Goal: Feedback & Contribution: Leave review/rating

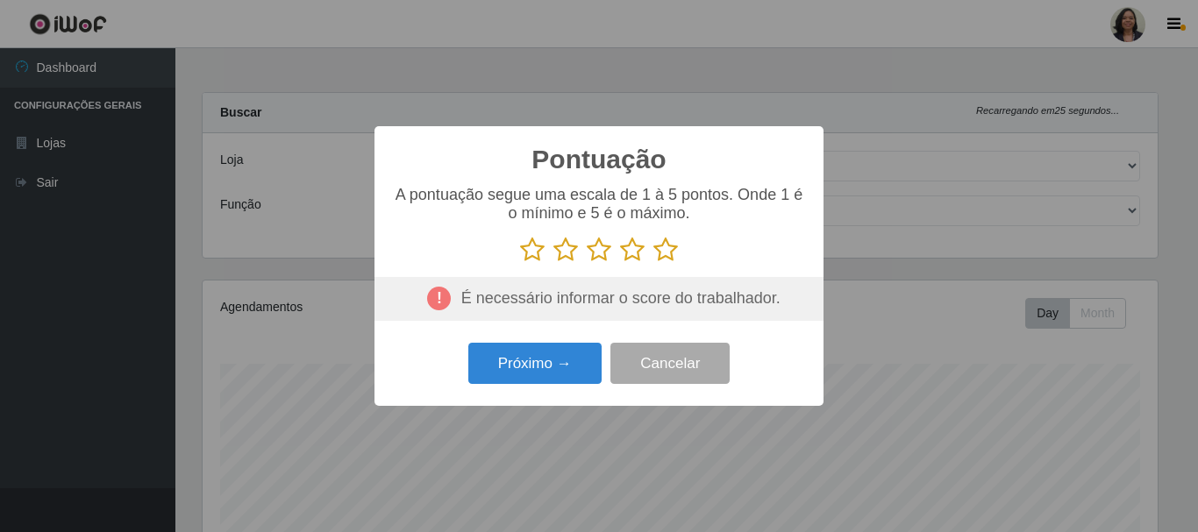
select select "400"
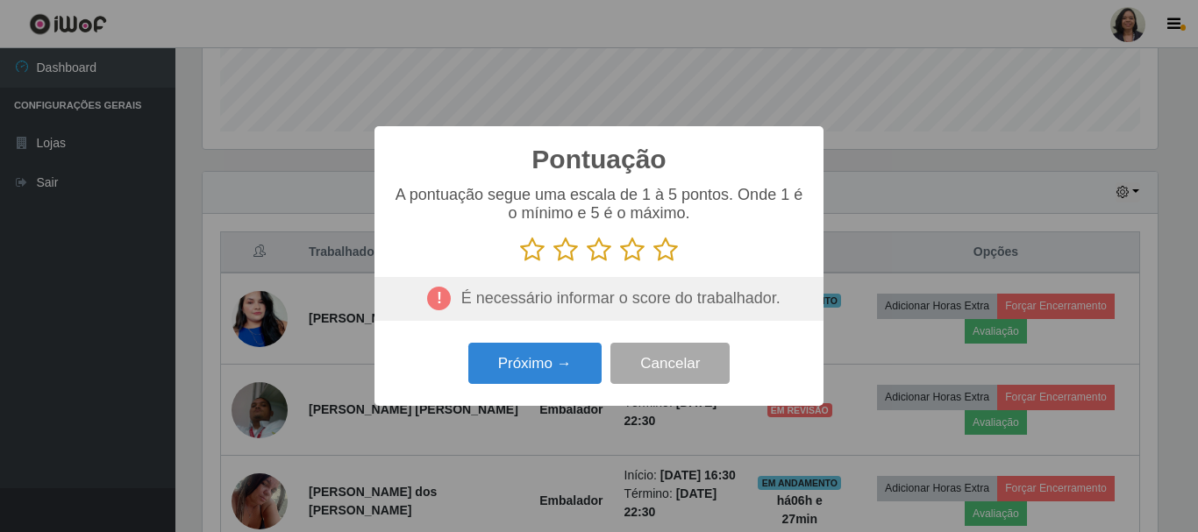
scroll to position [364, 955]
click at [670, 253] on icon at bounding box center [665, 250] width 25 height 26
click at [653, 263] on input "radio" at bounding box center [653, 263] width 0 height 0
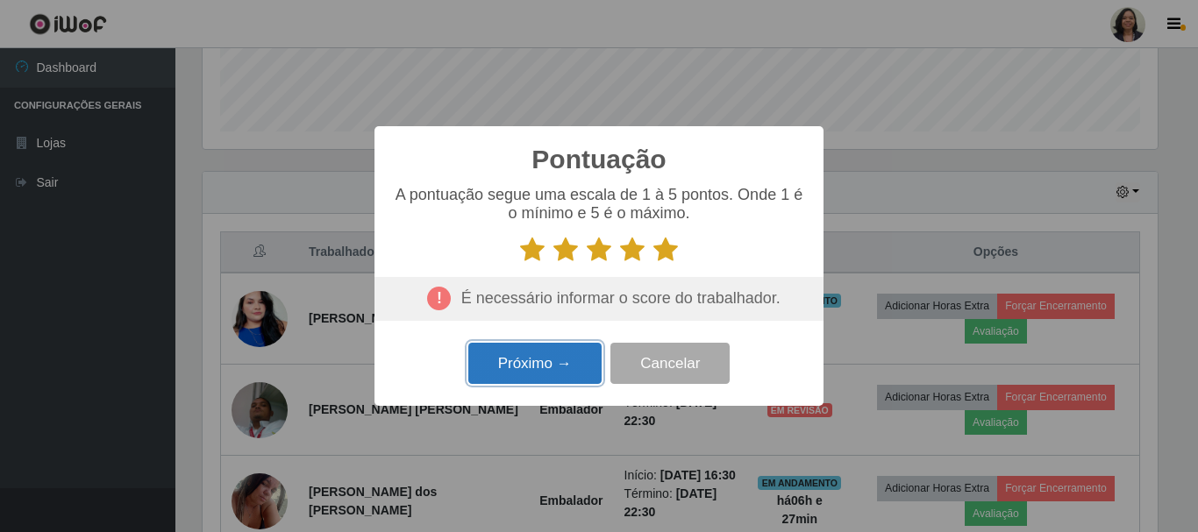
click at [553, 355] on button "Próximo →" at bounding box center [534, 363] width 133 height 41
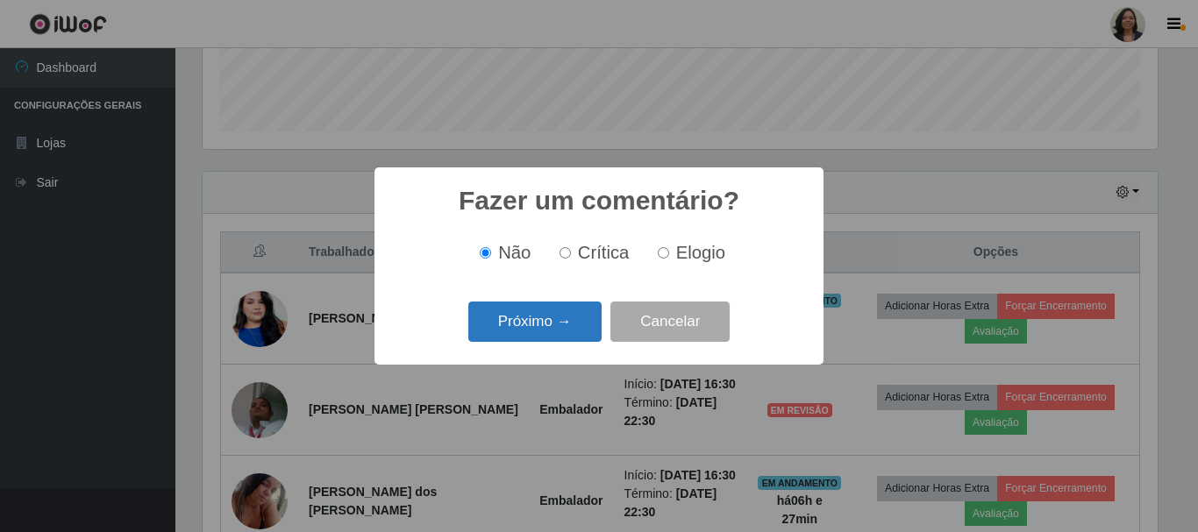
click at [555, 336] on button "Próximo →" at bounding box center [534, 322] width 133 height 41
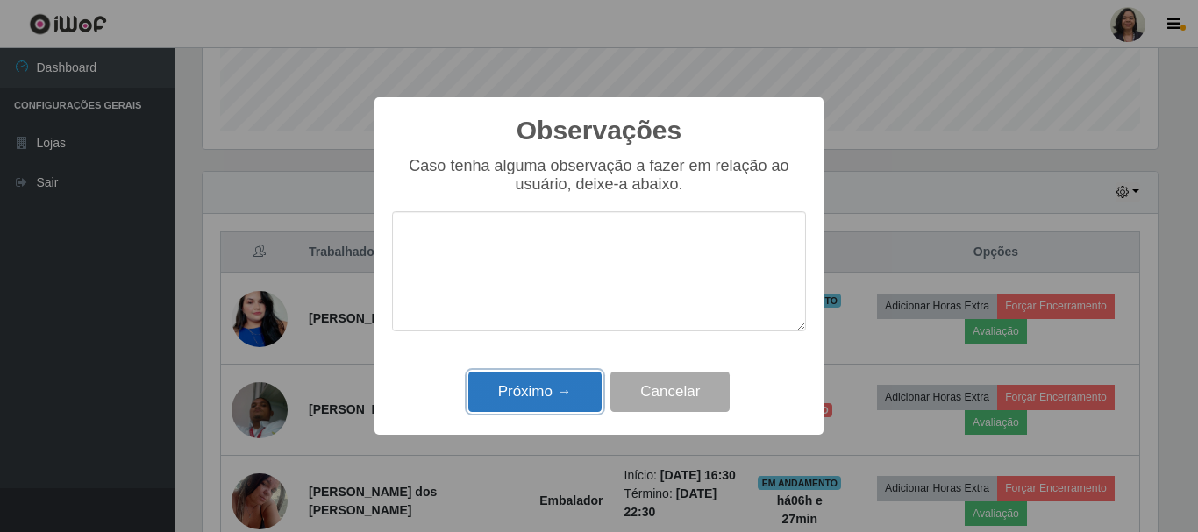
click at [538, 390] on button "Próximo →" at bounding box center [534, 392] width 133 height 41
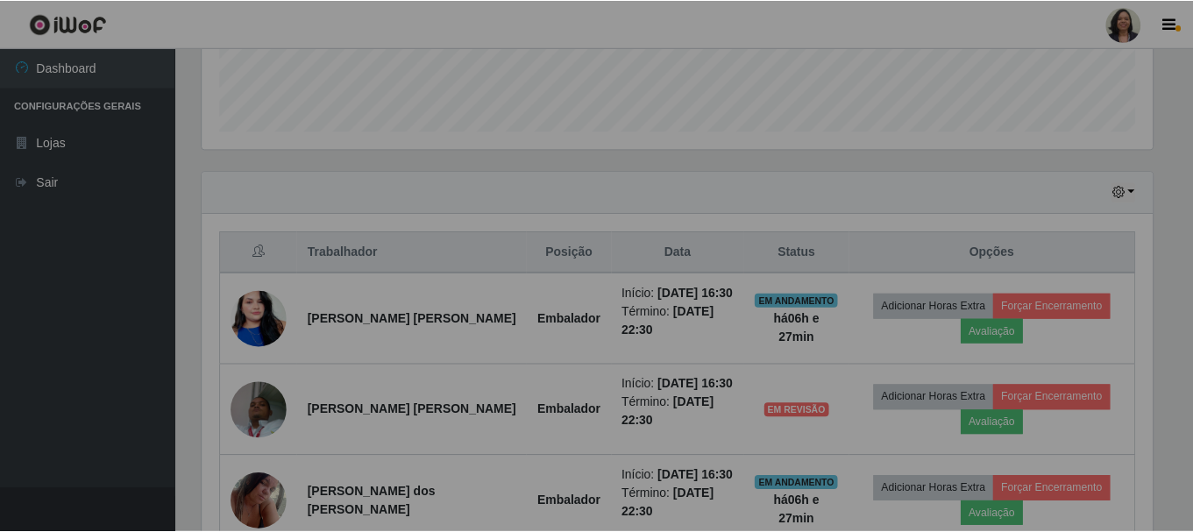
scroll to position [364, 963]
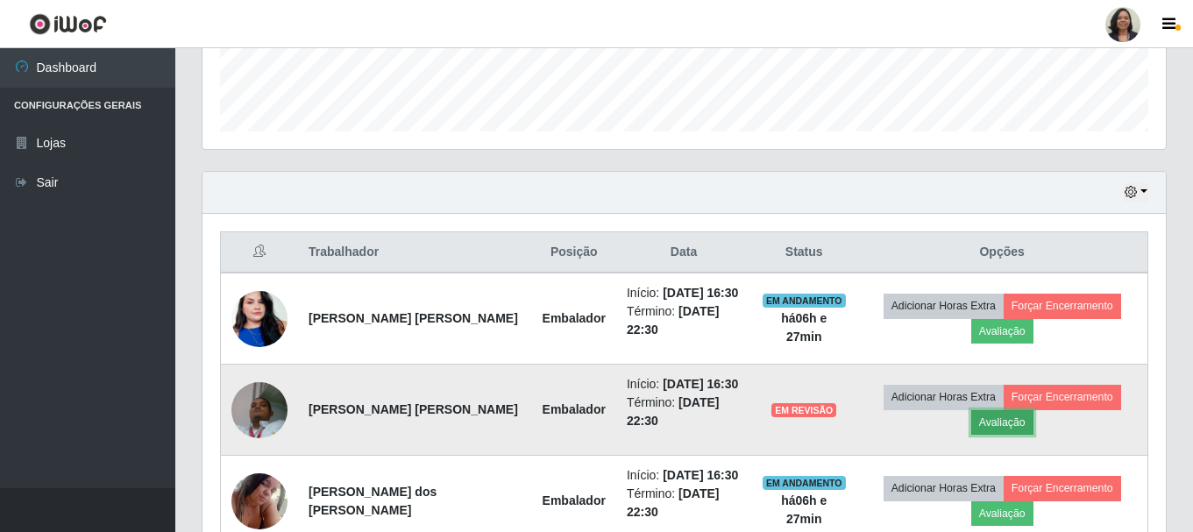
click at [993, 420] on button "Avaliação" at bounding box center [1002, 422] width 62 height 25
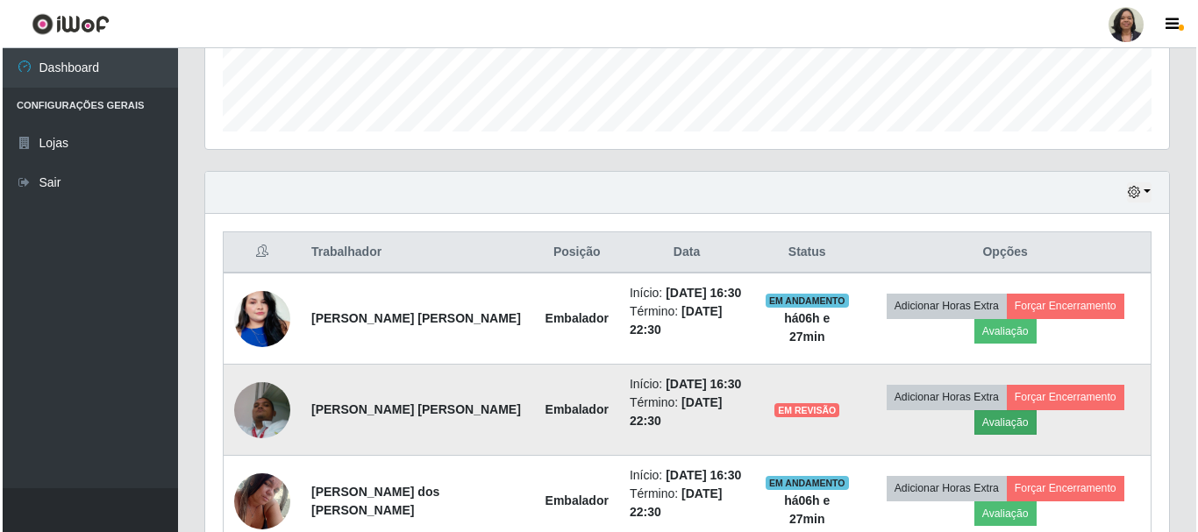
scroll to position [364, 955]
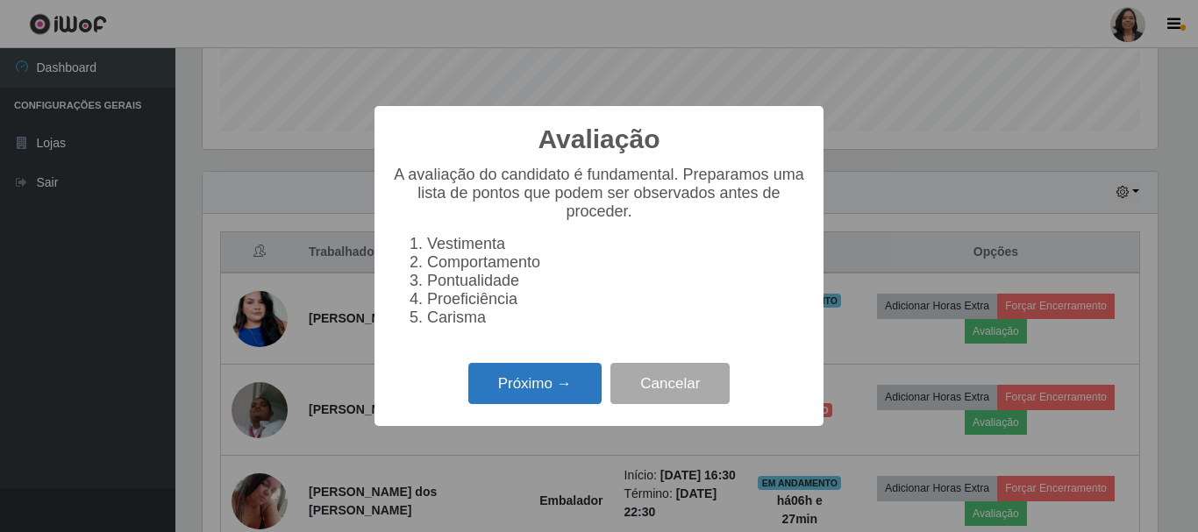
click at [558, 391] on button "Próximo →" at bounding box center [534, 383] width 133 height 41
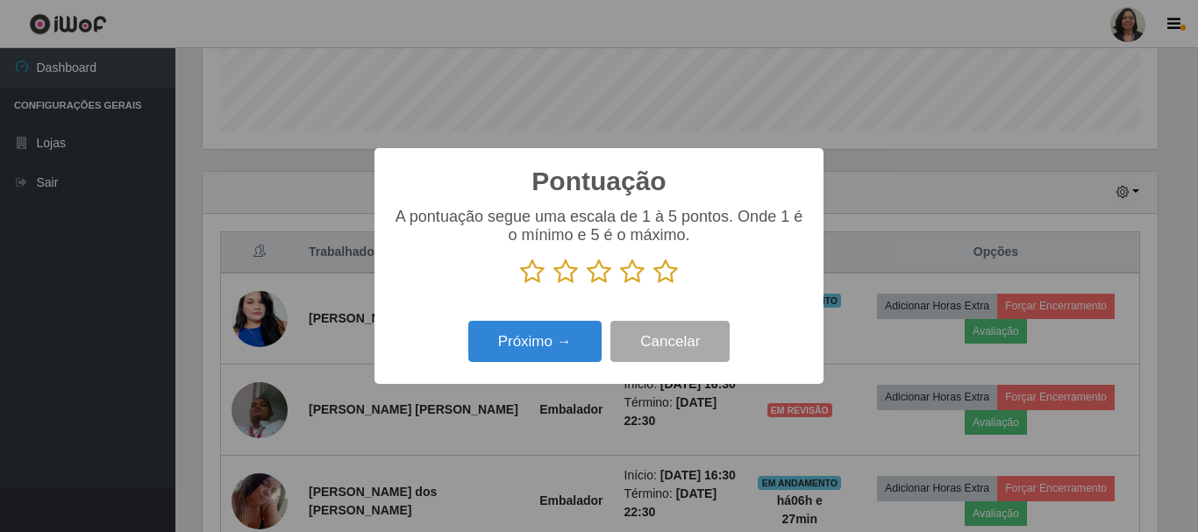
scroll to position [876324, 875733]
click at [665, 274] on icon at bounding box center [665, 272] width 25 height 26
click at [653, 285] on input "radio" at bounding box center [653, 285] width 0 height 0
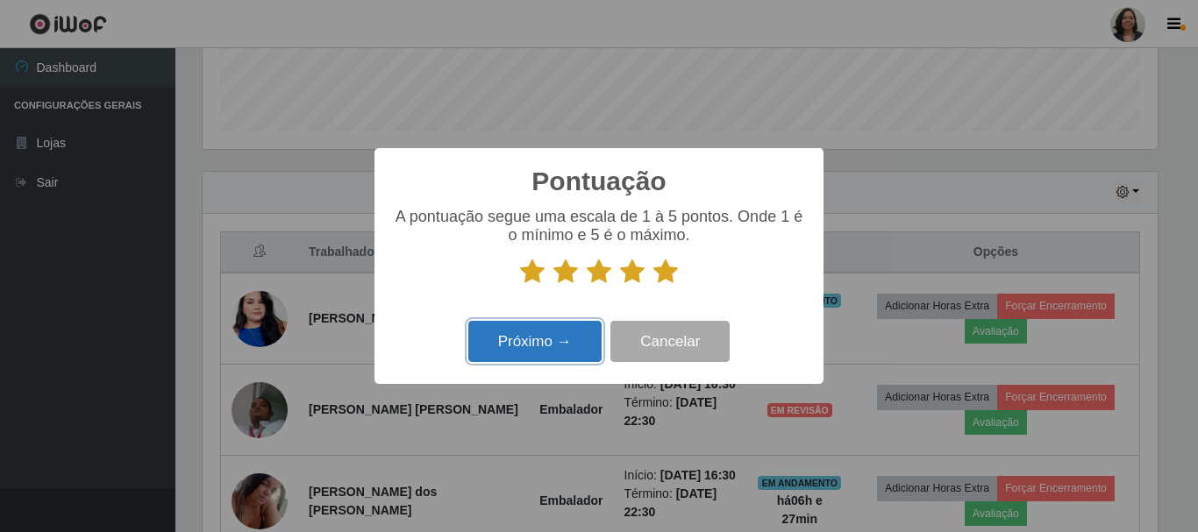
click at [560, 340] on button "Próximo →" at bounding box center [534, 341] width 133 height 41
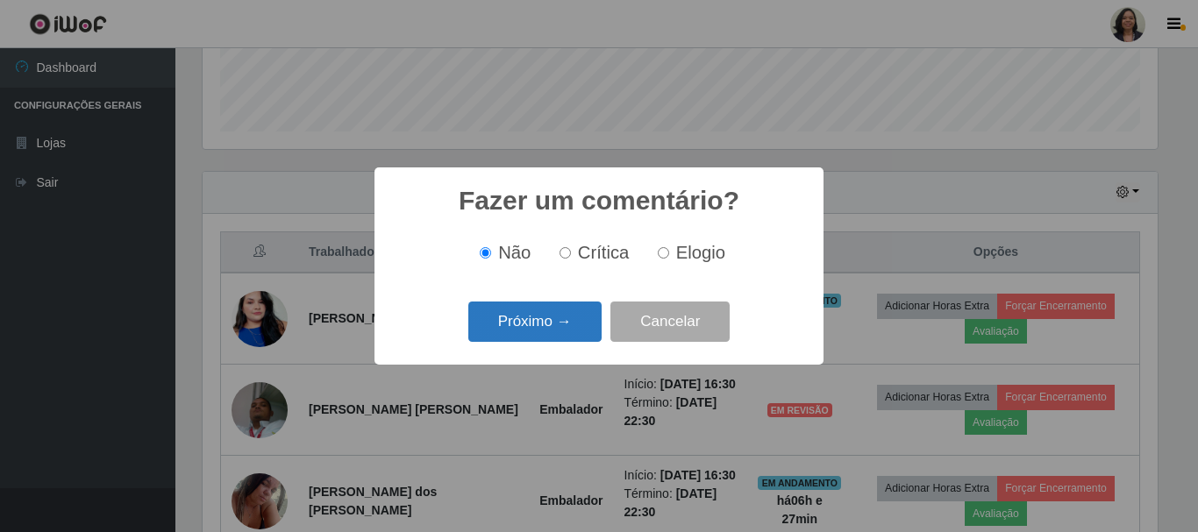
click at [557, 331] on button "Próximo →" at bounding box center [534, 322] width 133 height 41
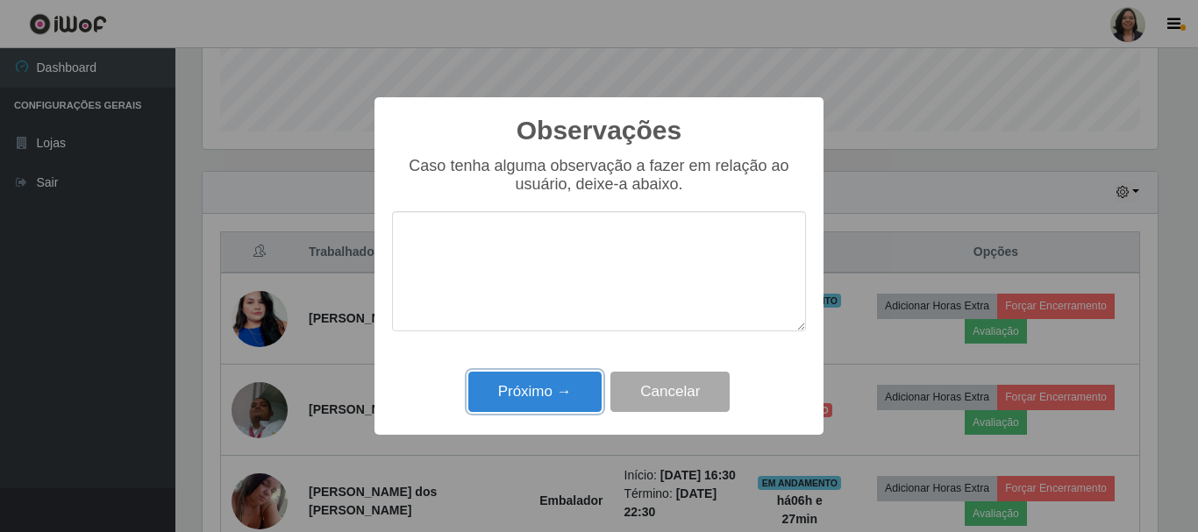
click at [560, 384] on button "Próximo →" at bounding box center [534, 392] width 133 height 41
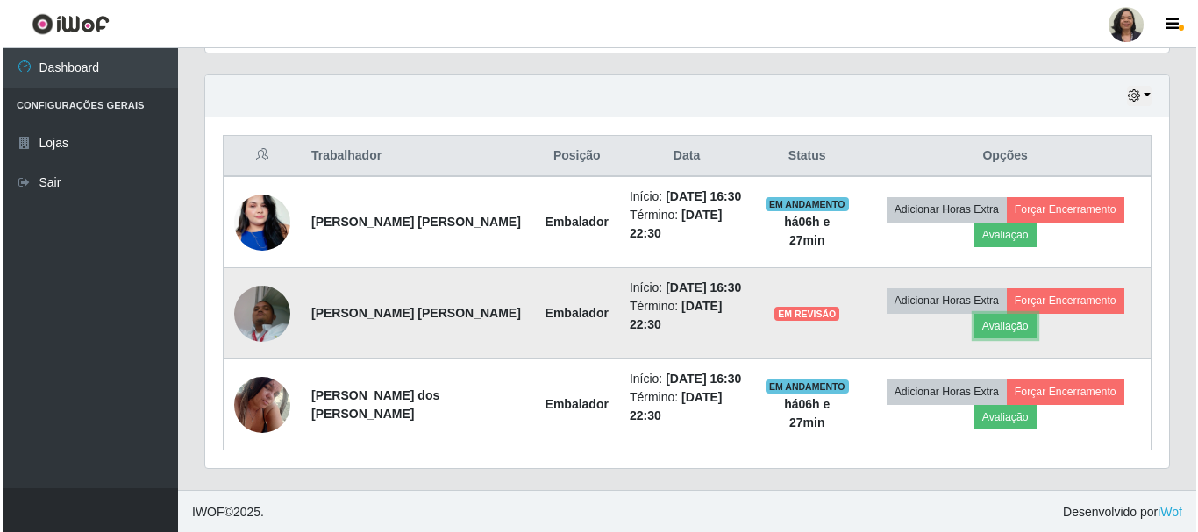
scroll to position [594, 0]
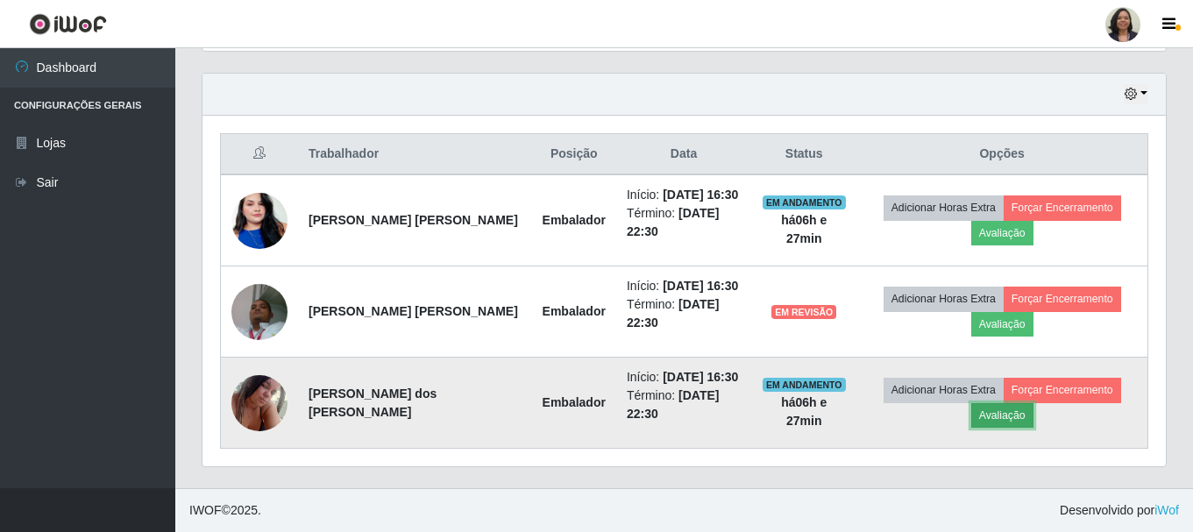
click at [972, 416] on button "Avaliação" at bounding box center [1002, 415] width 62 height 25
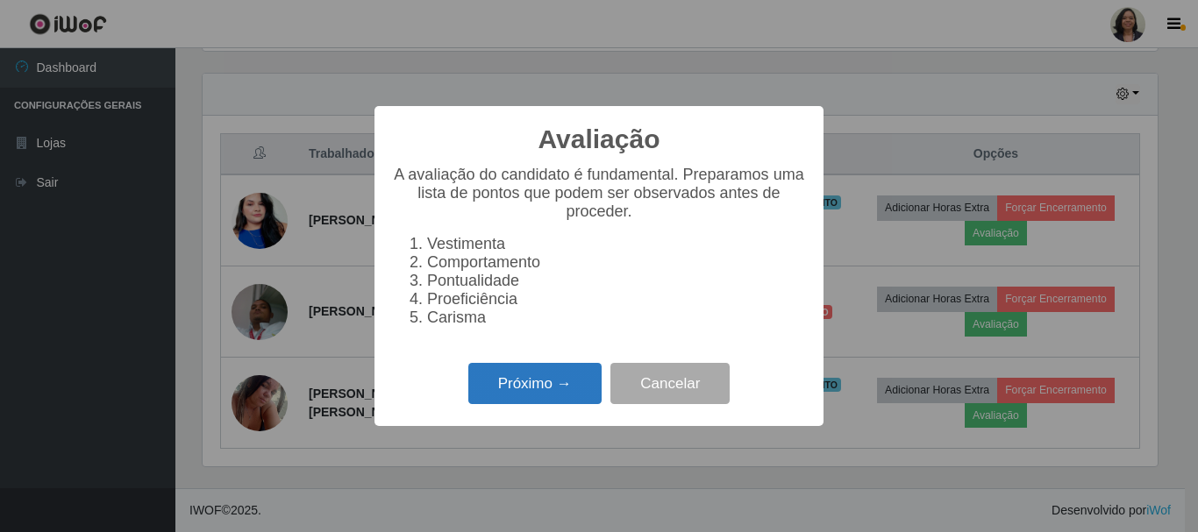
click at [549, 395] on button "Próximo →" at bounding box center [534, 383] width 133 height 41
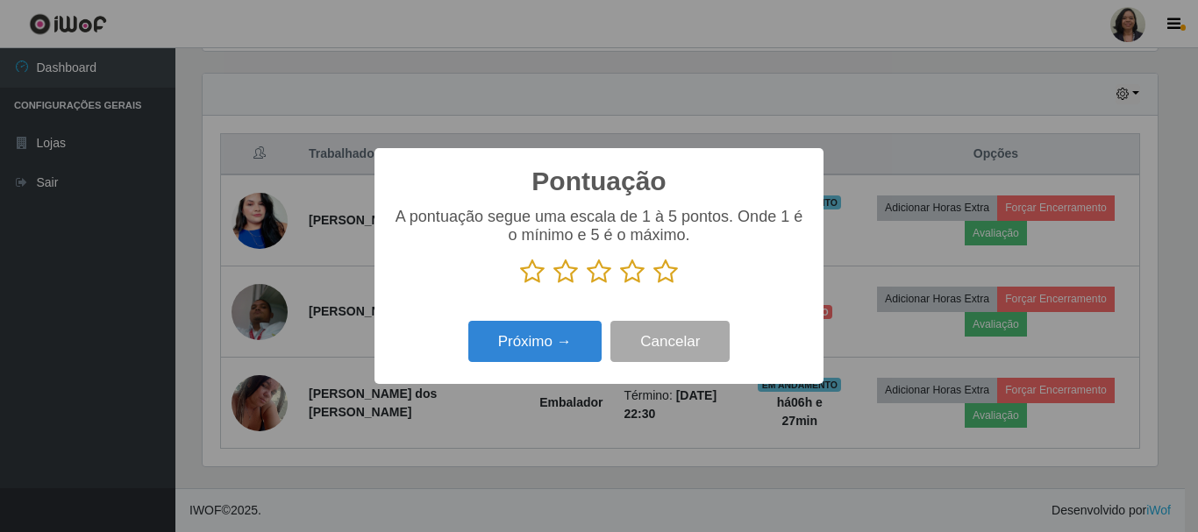
scroll to position [876324, 875733]
click at [655, 273] on icon at bounding box center [665, 272] width 25 height 26
click at [653, 285] on input "radio" at bounding box center [653, 285] width 0 height 0
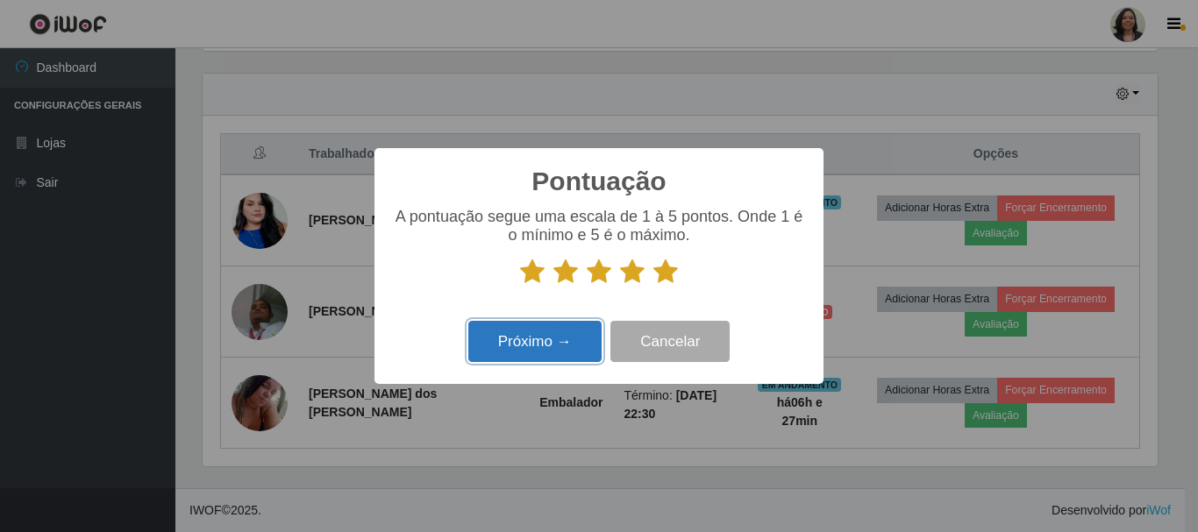
click at [542, 335] on button "Próximo →" at bounding box center [534, 341] width 133 height 41
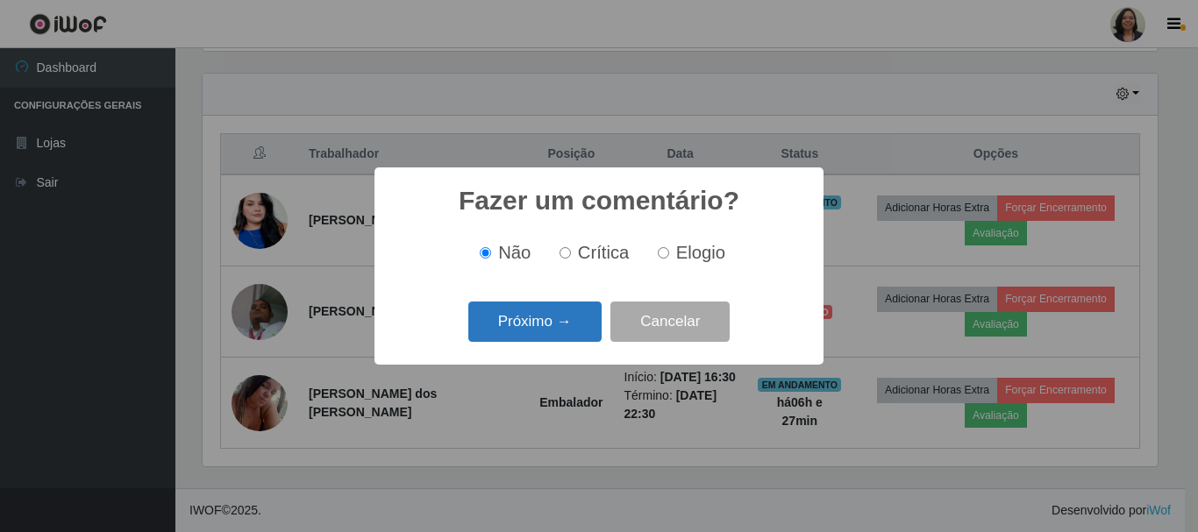
click at [538, 331] on button "Próximo →" at bounding box center [534, 322] width 133 height 41
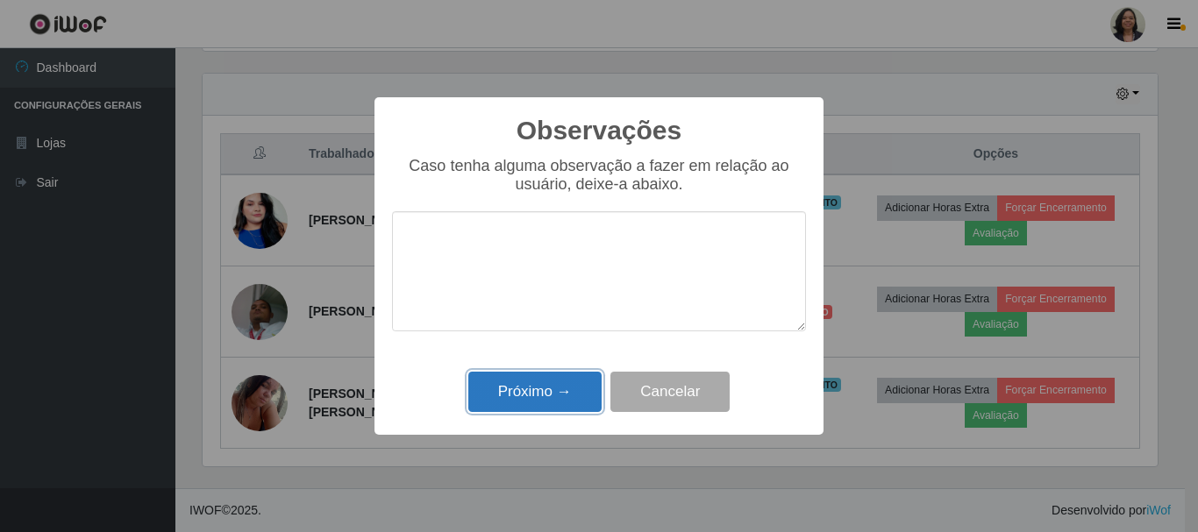
click at [539, 384] on button "Próximo →" at bounding box center [534, 392] width 133 height 41
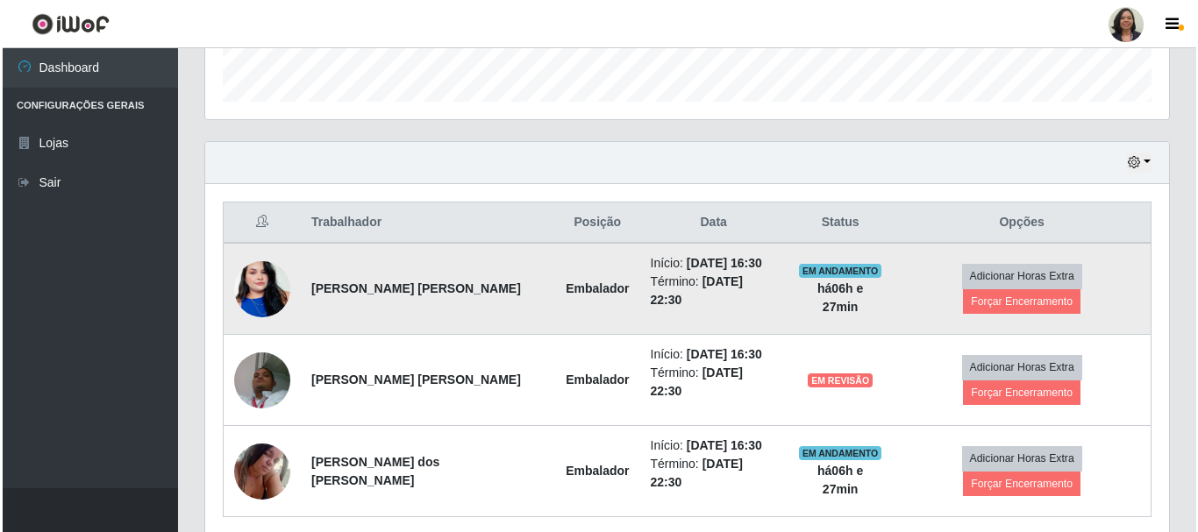
scroll to position [554, 0]
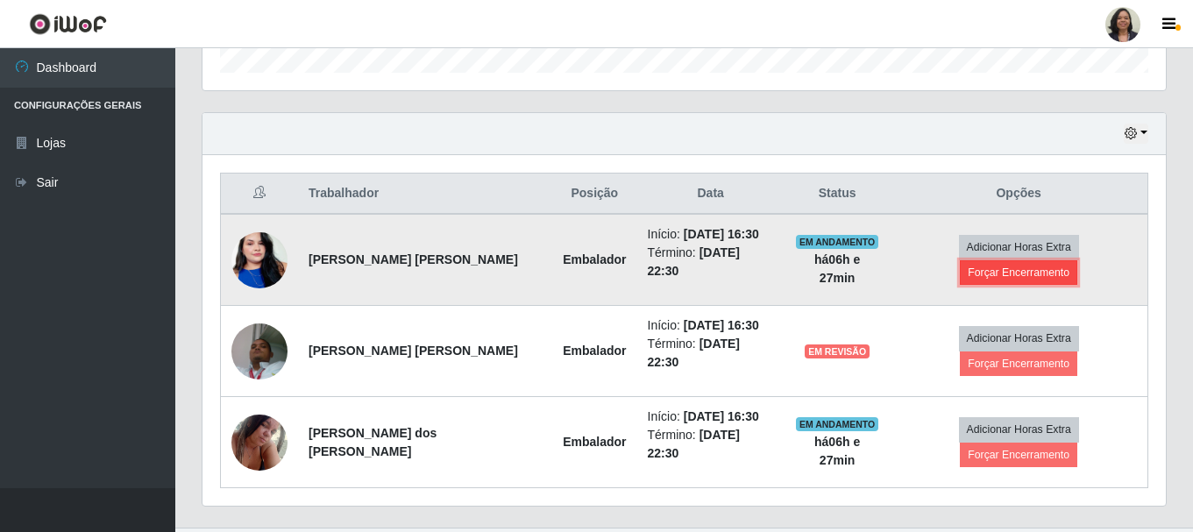
click at [1040, 260] on button "Forçar Encerramento" at bounding box center [1018, 272] width 117 height 25
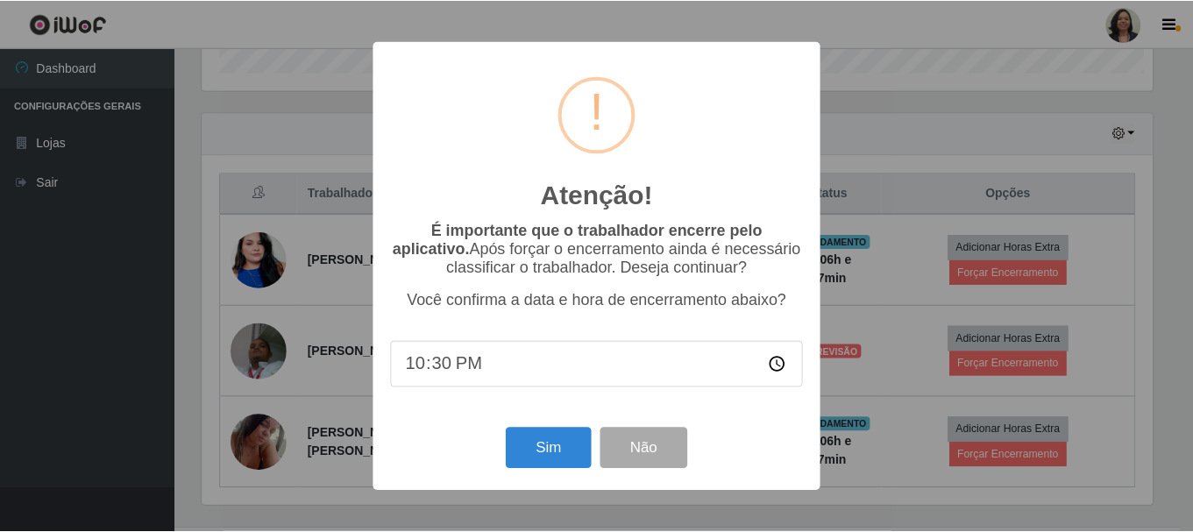
scroll to position [364, 955]
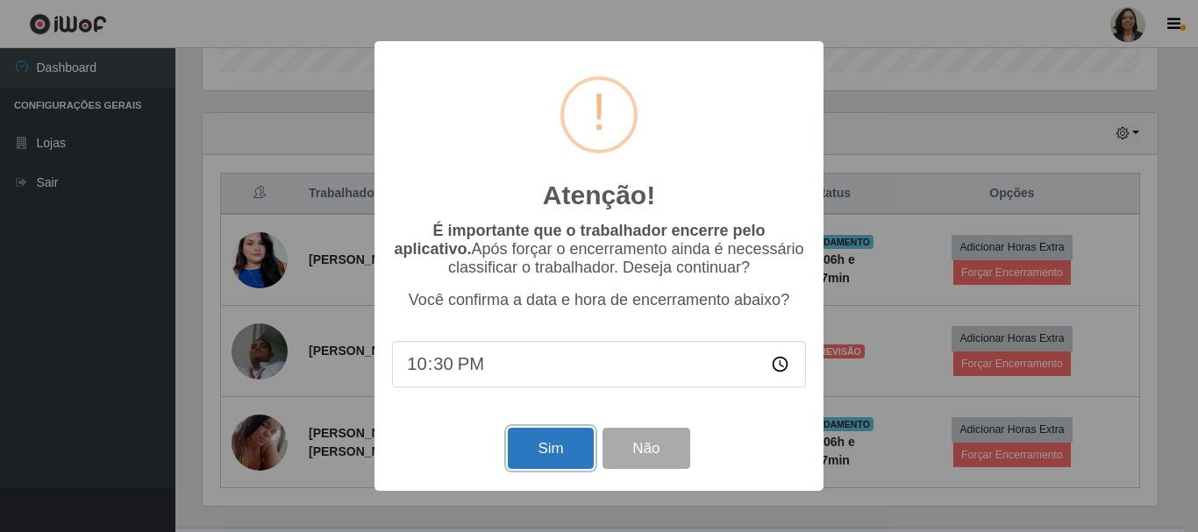
click at [540, 449] on button "Sim" at bounding box center [550, 448] width 85 height 41
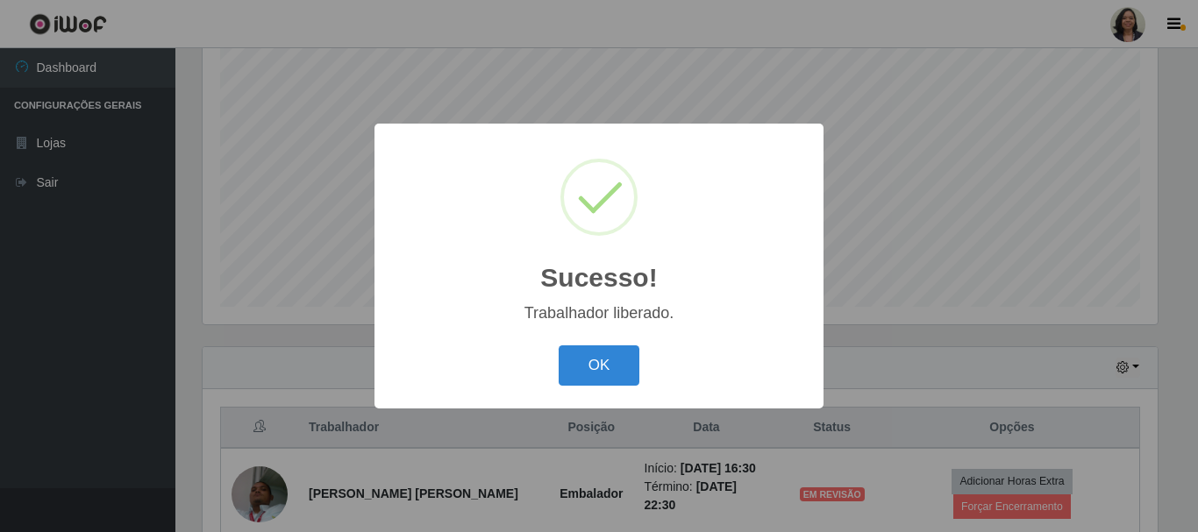
click at [557, 369] on div "OK Cancel" at bounding box center [599, 365] width 414 height 50
click at [585, 376] on button "OK" at bounding box center [599, 365] width 82 height 41
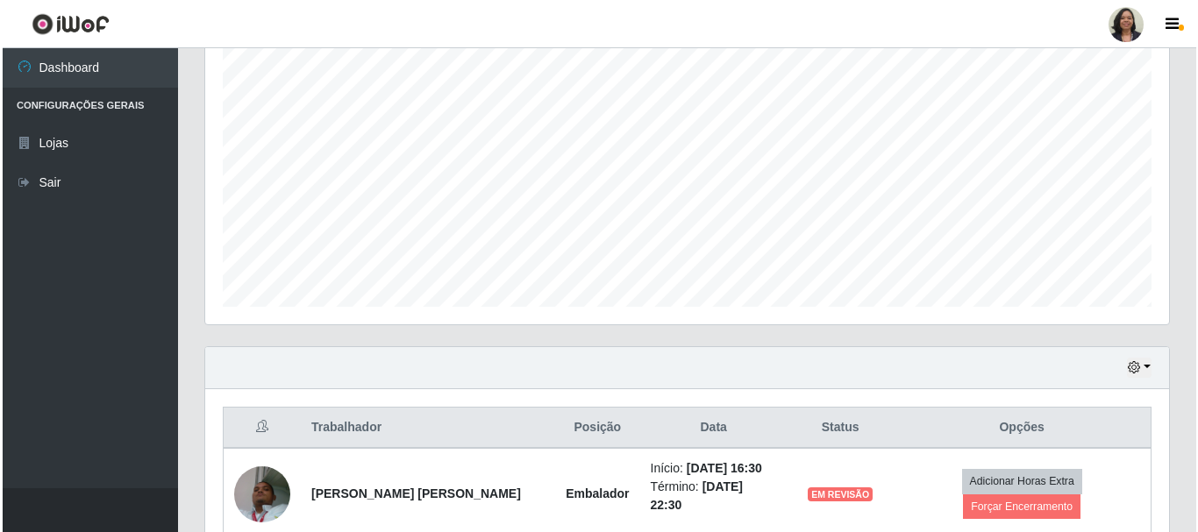
scroll to position [476, 0]
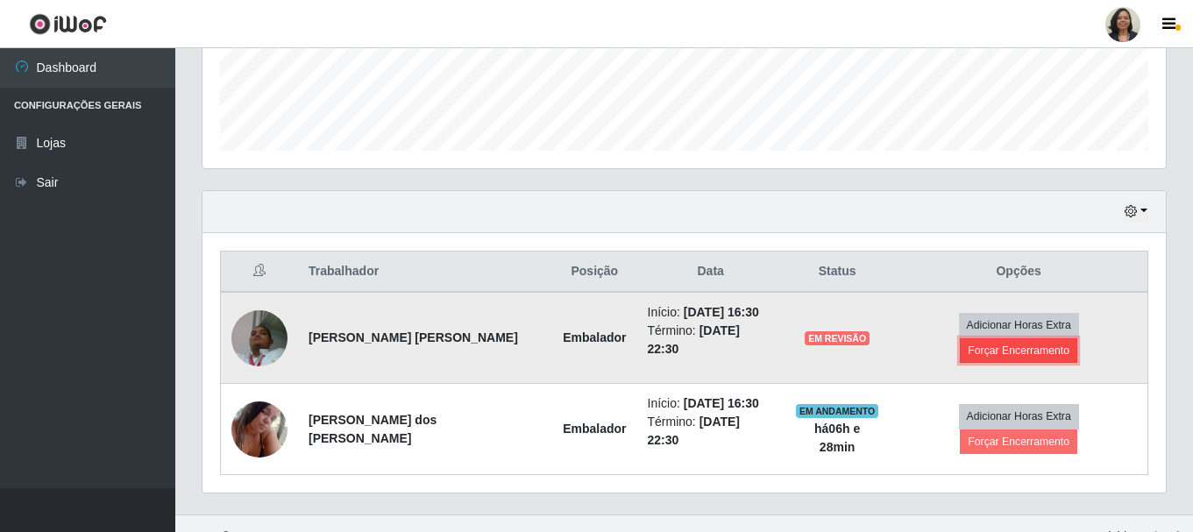
click at [1056, 338] on button "Forçar Encerramento" at bounding box center [1018, 350] width 117 height 25
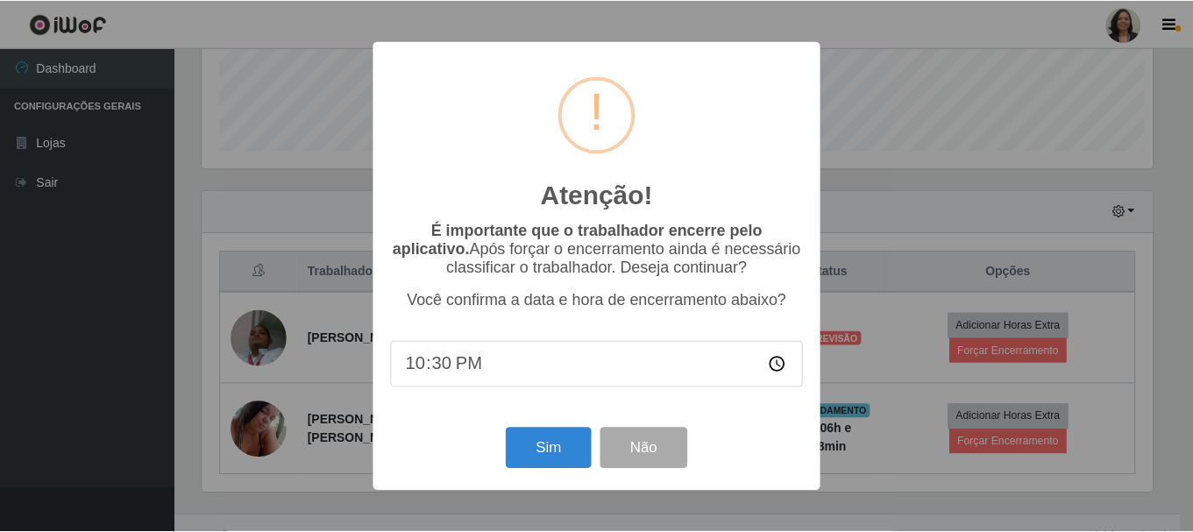
scroll to position [0, 0]
click at [544, 443] on button "Sim" at bounding box center [550, 448] width 85 height 41
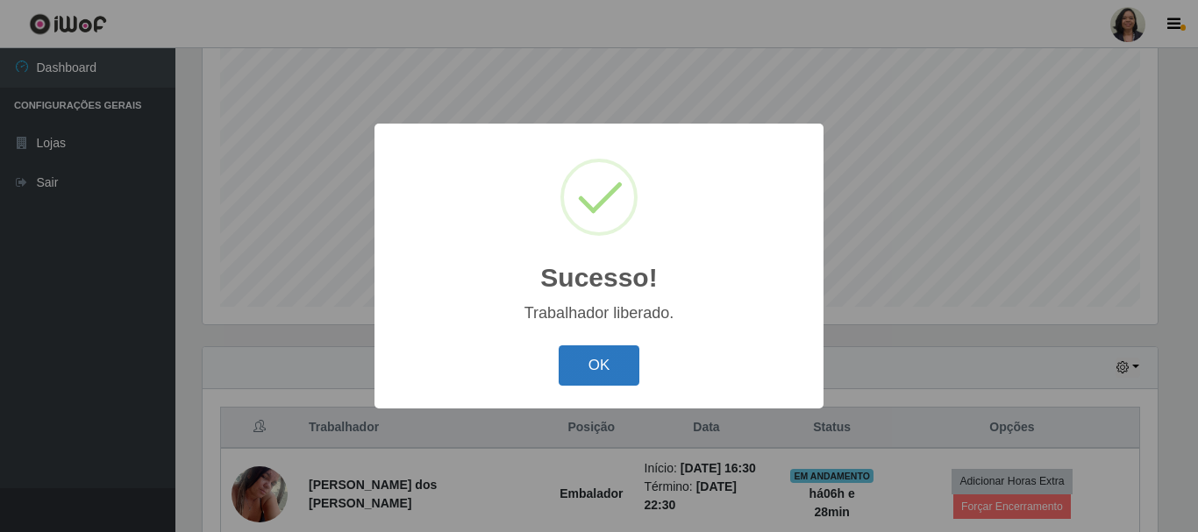
click at [591, 363] on button "OK" at bounding box center [599, 365] width 82 height 41
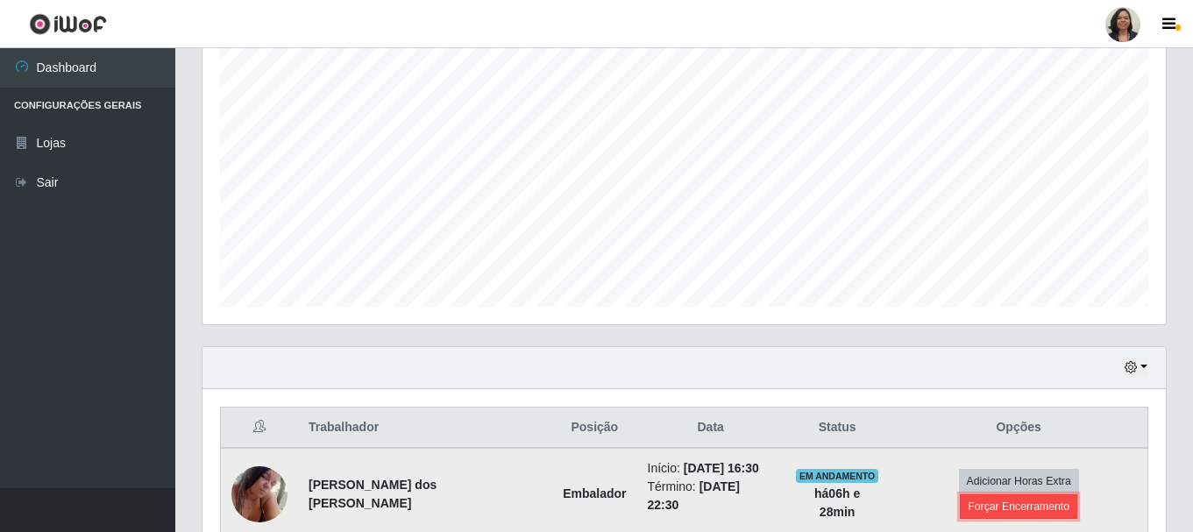
click at [1049, 494] on button "Forçar Encerramento" at bounding box center [1018, 506] width 117 height 25
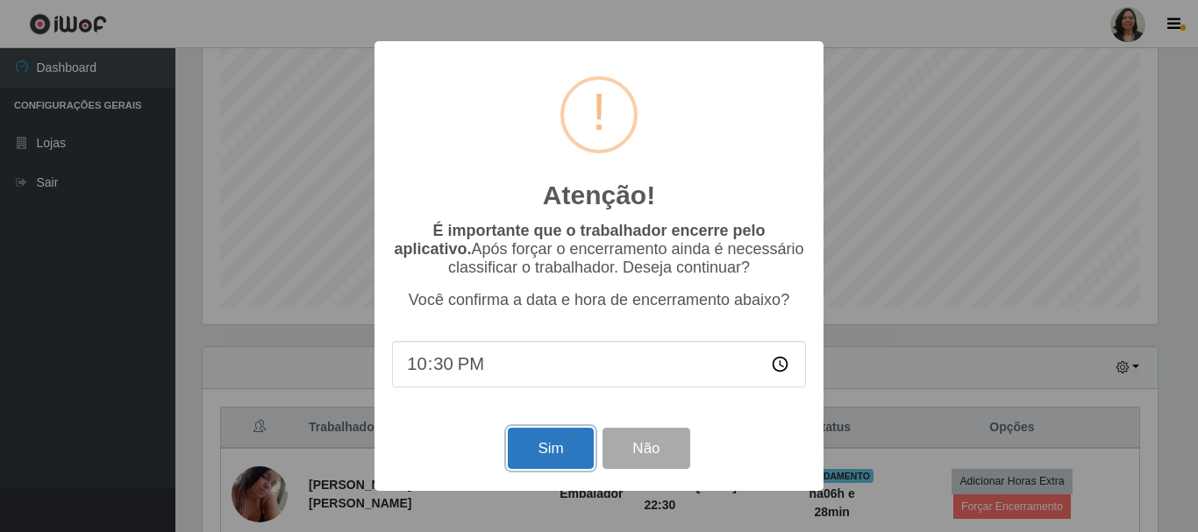
click at [561, 452] on button "Sim" at bounding box center [550, 448] width 85 height 41
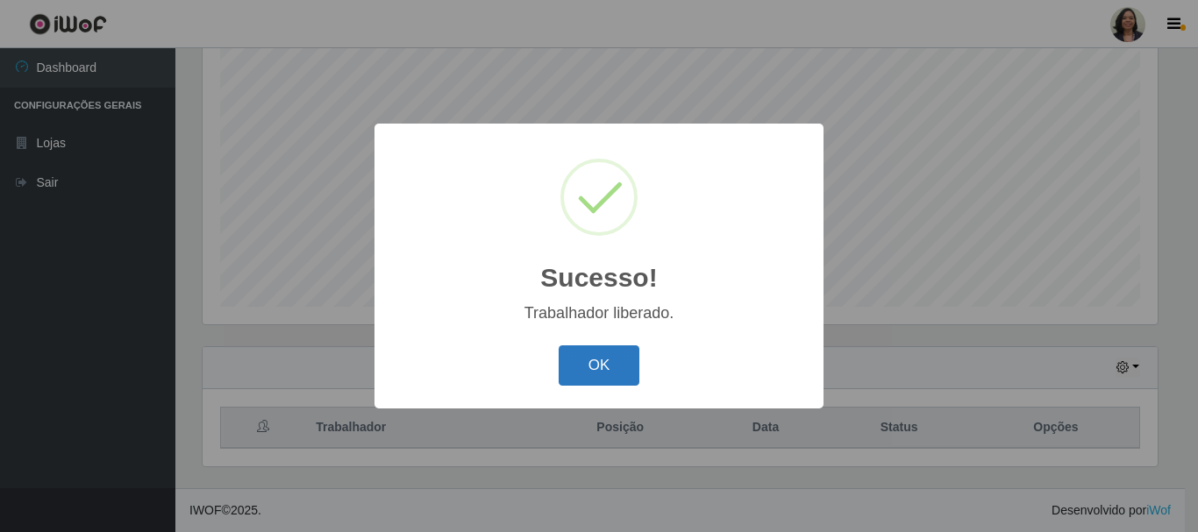
click at [602, 359] on button "OK" at bounding box center [599, 365] width 82 height 41
